Goal: Information Seeking & Learning: Learn about a topic

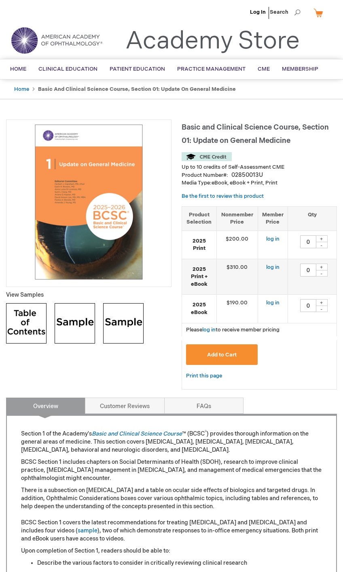
type input "0"
click at [46, 88] on strong "Basic and Clinical Science Course, Section 01: Update on General Medicine" at bounding box center [137, 89] width 198 height 6
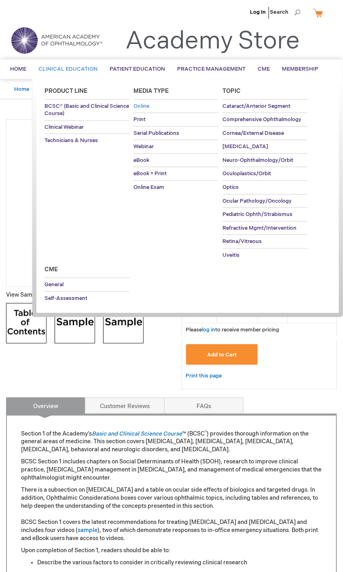
click at [148, 107] on span "Online" at bounding box center [141, 106] width 16 height 6
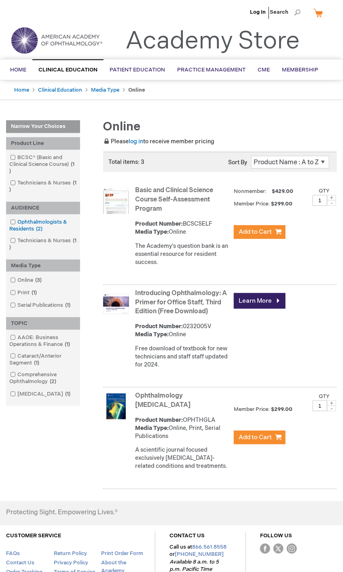
click at [55, 222] on link "Ophthalmologists & Residents 2 items" at bounding box center [43, 226] width 70 height 15
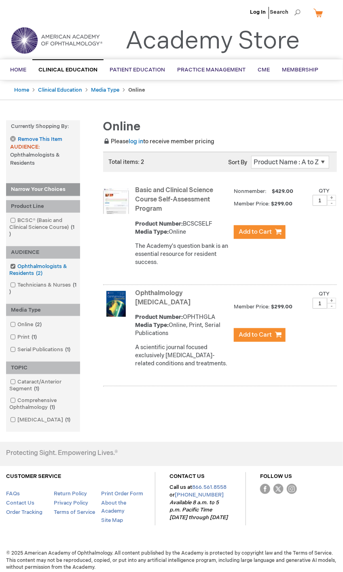
click at [41, 268] on link "Ophthalmologists & Residents 2 items" at bounding box center [43, 270] width 70 height 15
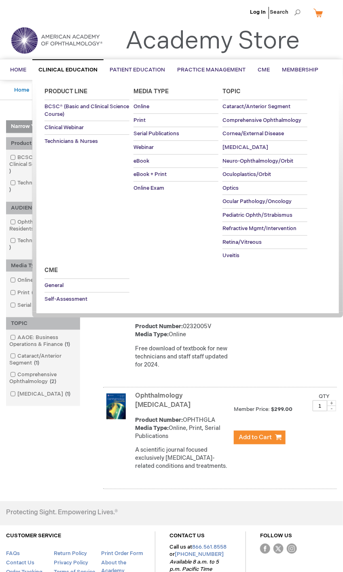
click at [66, 71] on li "Clinical Education Product Line BCSC® (Basic and Clinical Science Course) Clini…" at bounding box center [67, 69] width 71 height 21
click at [247, 242] on span "Retina/Vitreous" at bounding box center [241, 242] width 39 height 6
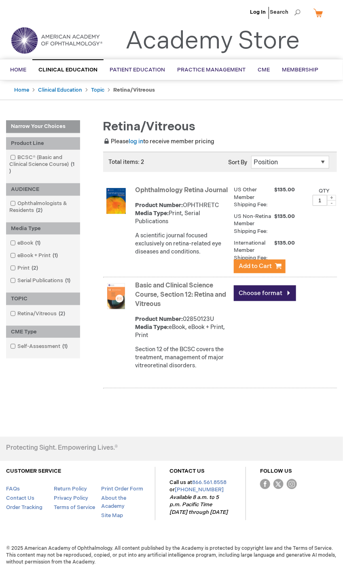
click at [179, 301] on link "Basic and Clinical Science Course, Section 12: Retina and Vitreous" at bounding box center [180, 295] width 91 height 26
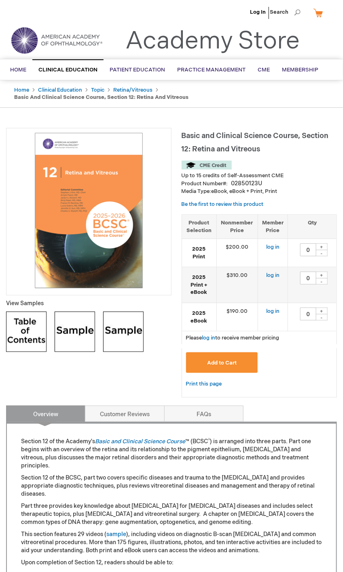
click at [130, 234] on img at bounding box center [89, 211] width 156 height 156
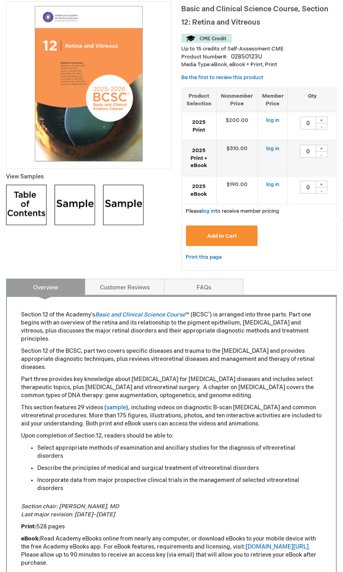
scroll to position [81, 0]
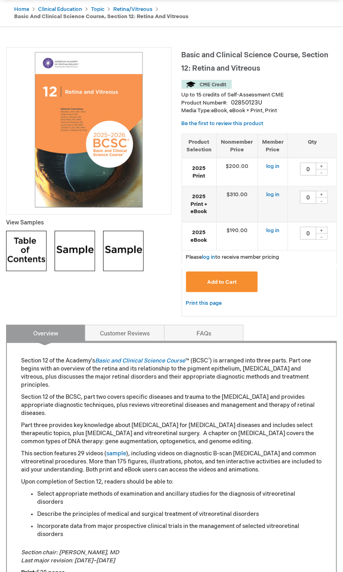
click at [91, 268] on img at bounding box center [75, 251] width 40 height 40
click at [109, 251] on img at bounding box center [123, 251] width 40 height 40
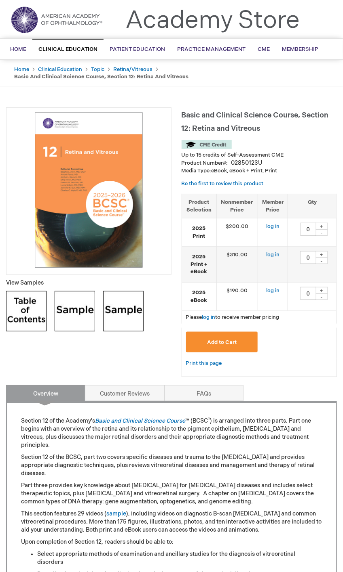
scroll to position [0, 0]
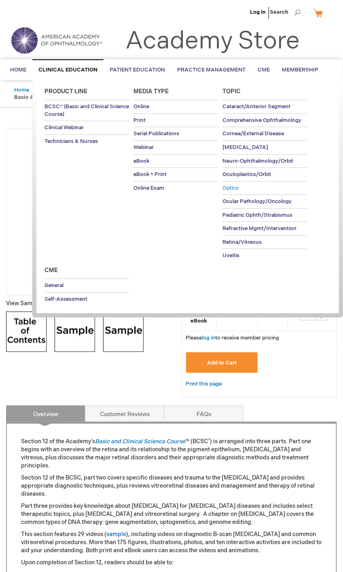
click at [232, 192] on link "Optics" at bounding box center [264, 188] width 85 height 13
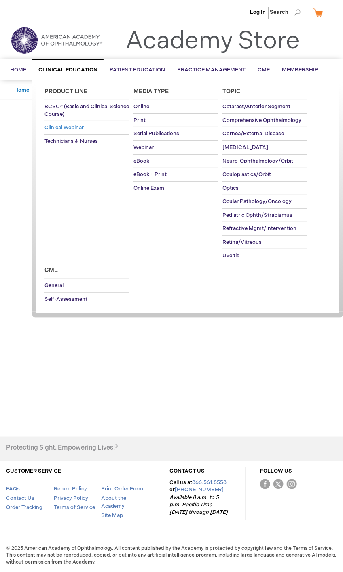
click at [78, 128] on span "Clinical Webinar" at bounding box center [63, 127] width 39 height 6
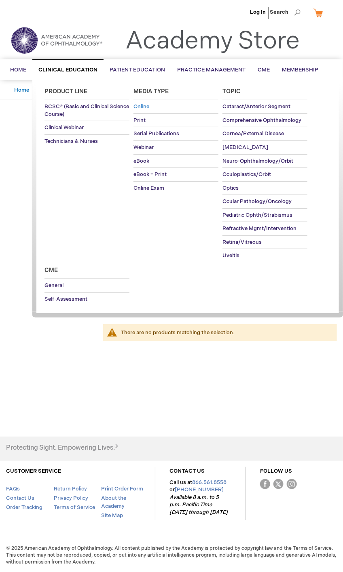
click at [136, 109] on span "Online" at bounding box center [141, 106] width 16 height 6
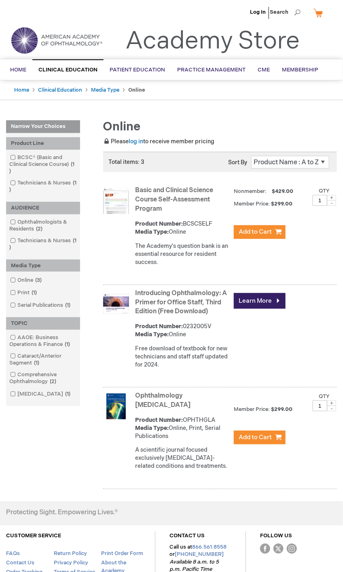
click at [197, 304] on link "Introducing Ophthalmology: A Primer for Office Staff, Third Edition (Free Downl…" at bounding box center [181, 303] width 92 height 26
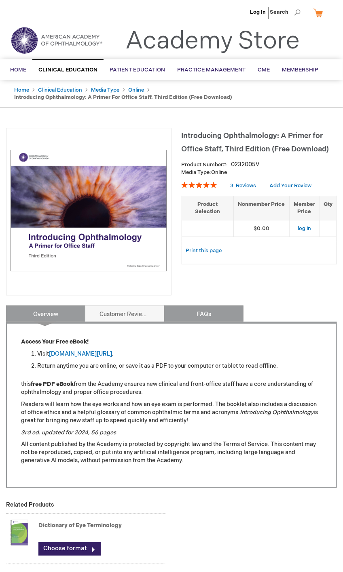
click at [182, 307] on link "FAQs" at bounding box center [203, 314] width 79 height 16
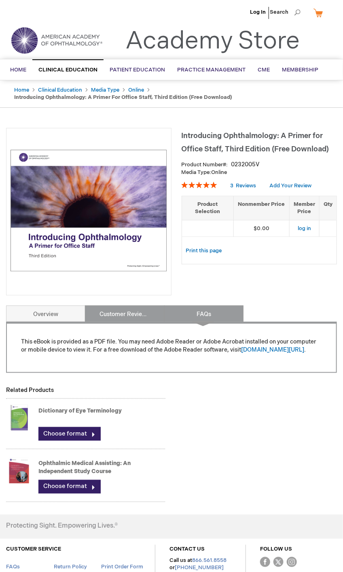
click at [143, 310] on link "Customer Reviews 3" at bounding box center [124, 314] width 79 height 16
